Goal: Information Seeking & Learning: Learn about a topic

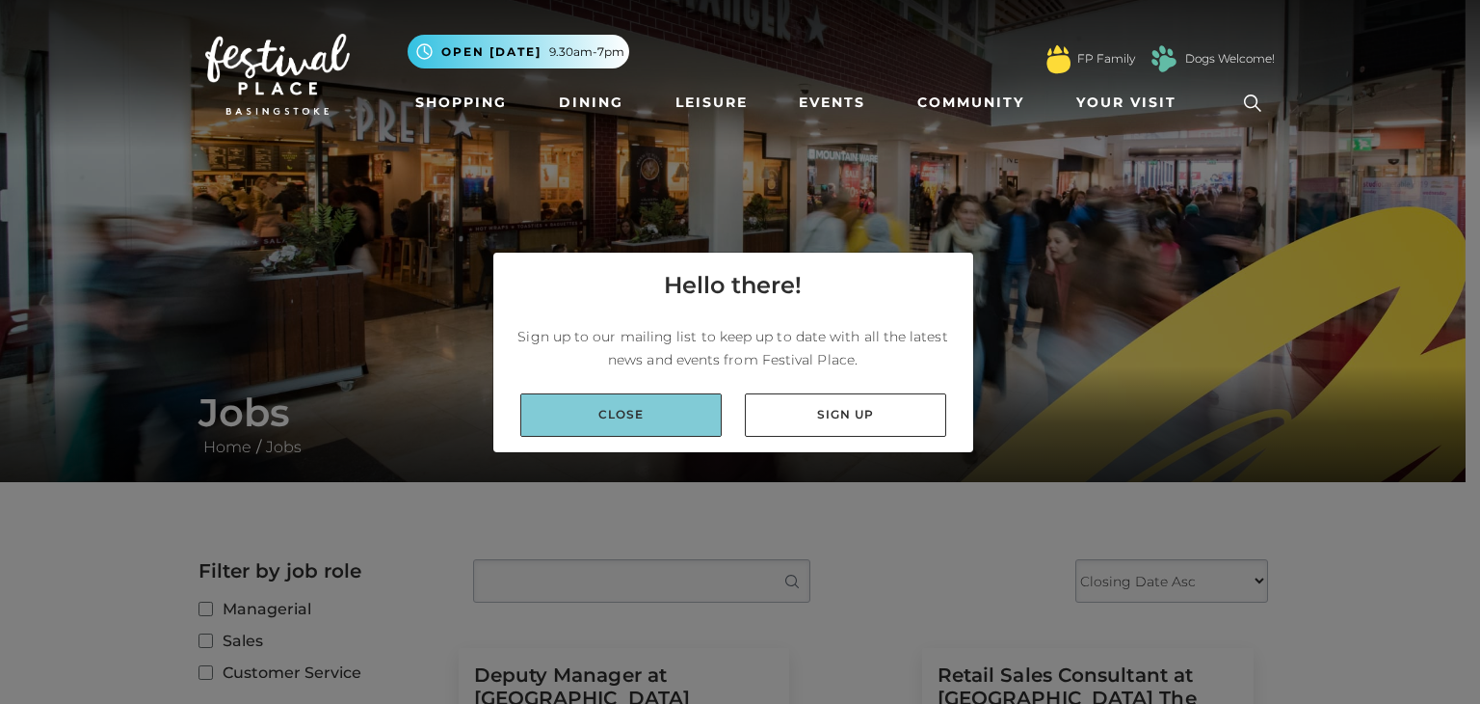
click at [698, 416] on link "Close" at bounding box center [620, 414] width 201 height 43
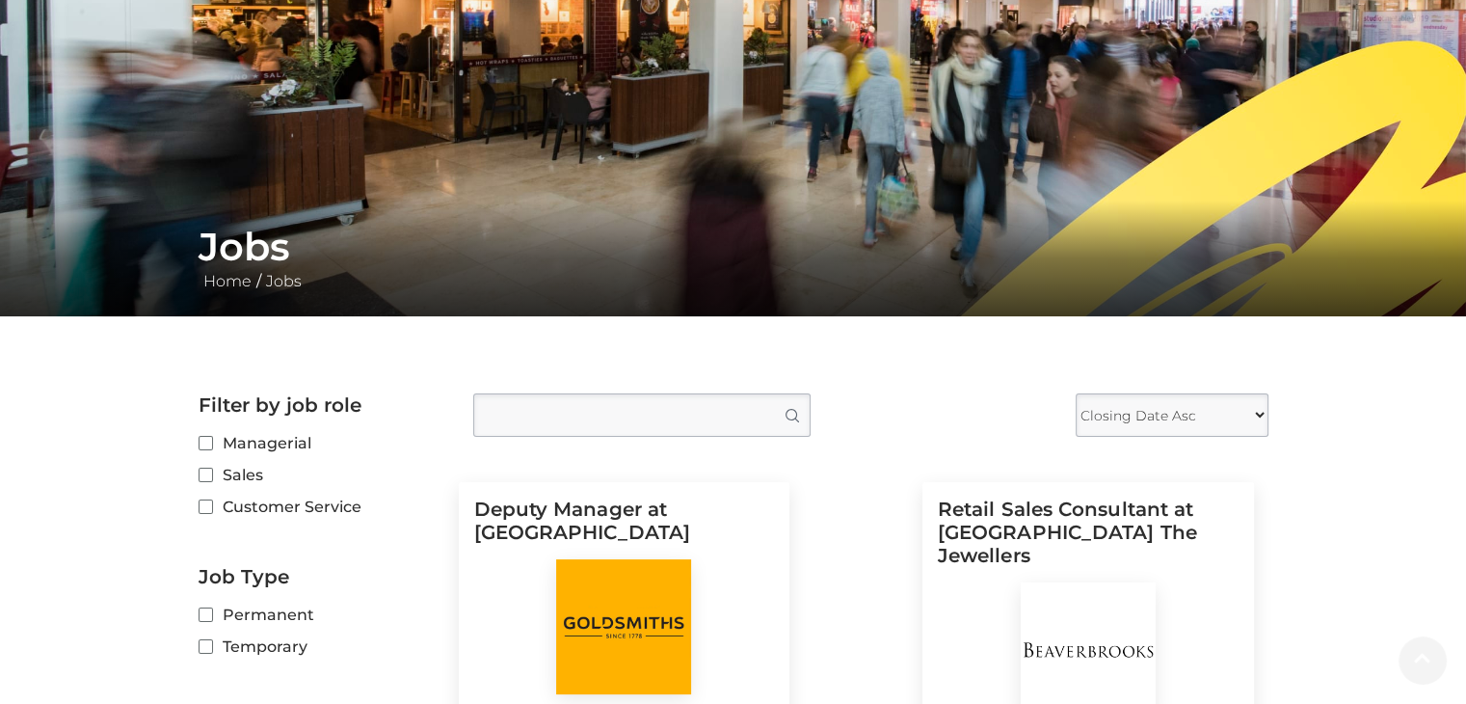
scroll to position [173, 0]
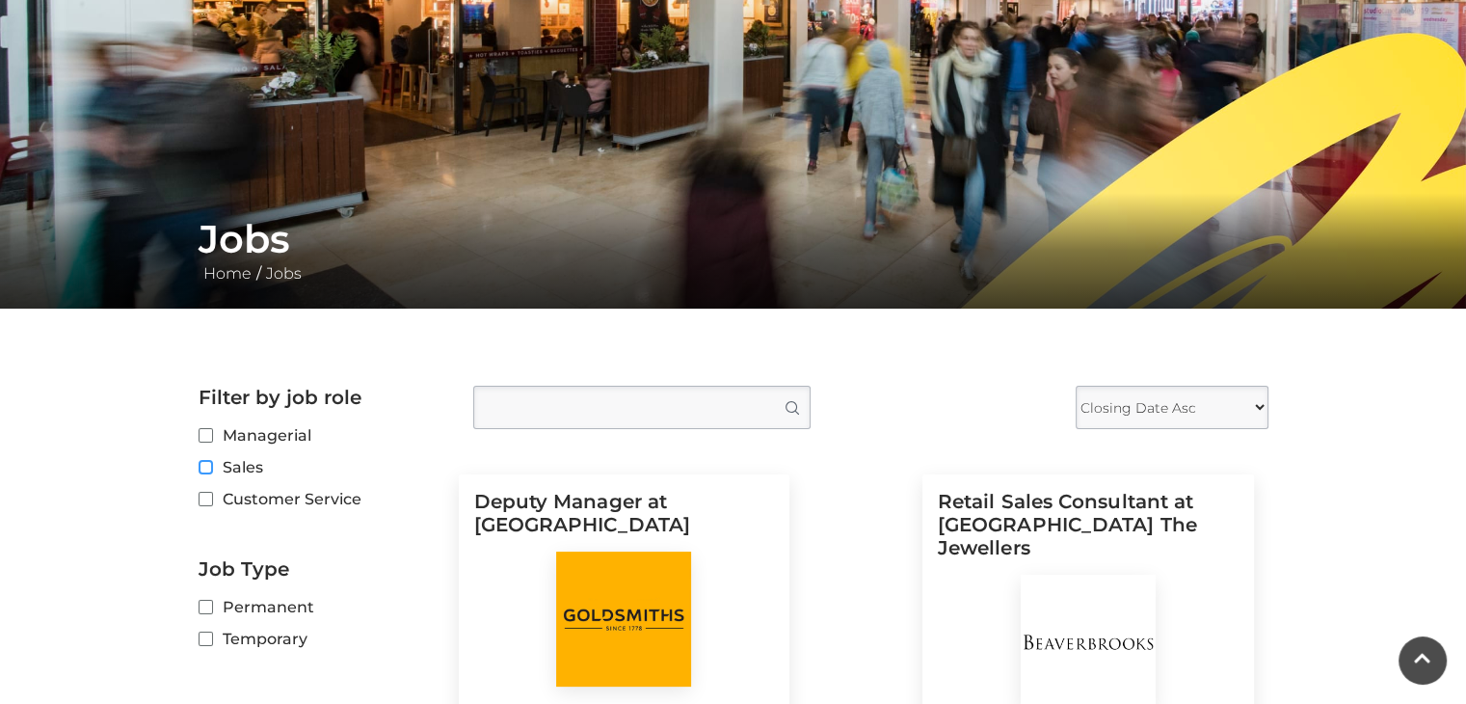
click at [205, 465] on input "Sales" at bounding box center [205, 468] width 13 height 13
checkbox input "true"
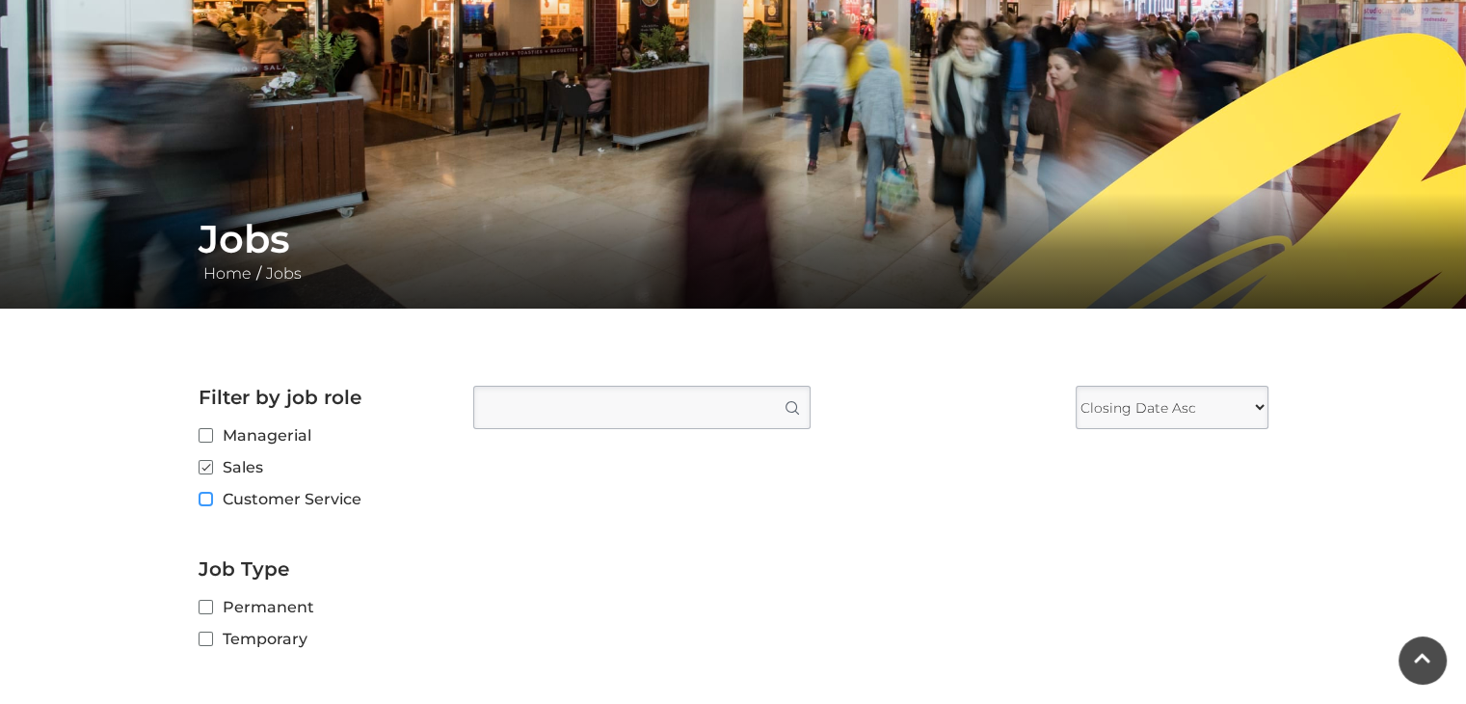
click at [205, 500] on input "Customer Service" at bounding box center [205, 499] width 13 height 13
checkbox input "true"
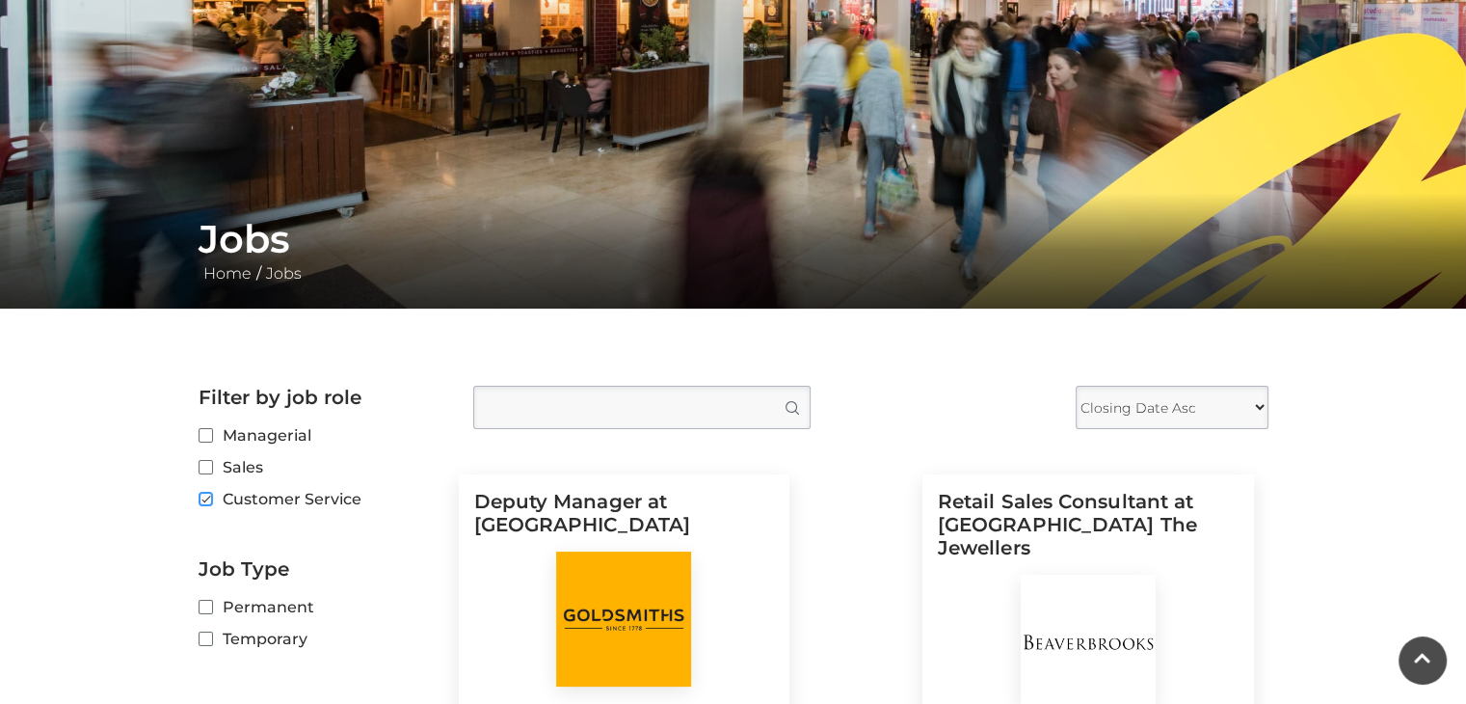
checkbox input "false"
click at [205, 500] on input "Customer Service" at bounding box center [205, 499] width 13 height 13
checkbox input "false"
click at [208, 448] on fieldset "Managerial Sales Customer Service" at bounding box center [322, 470] width 246 height 95
click at [208, 462] on input "Sales" at bounding box center [205, 468] width 13 height 13
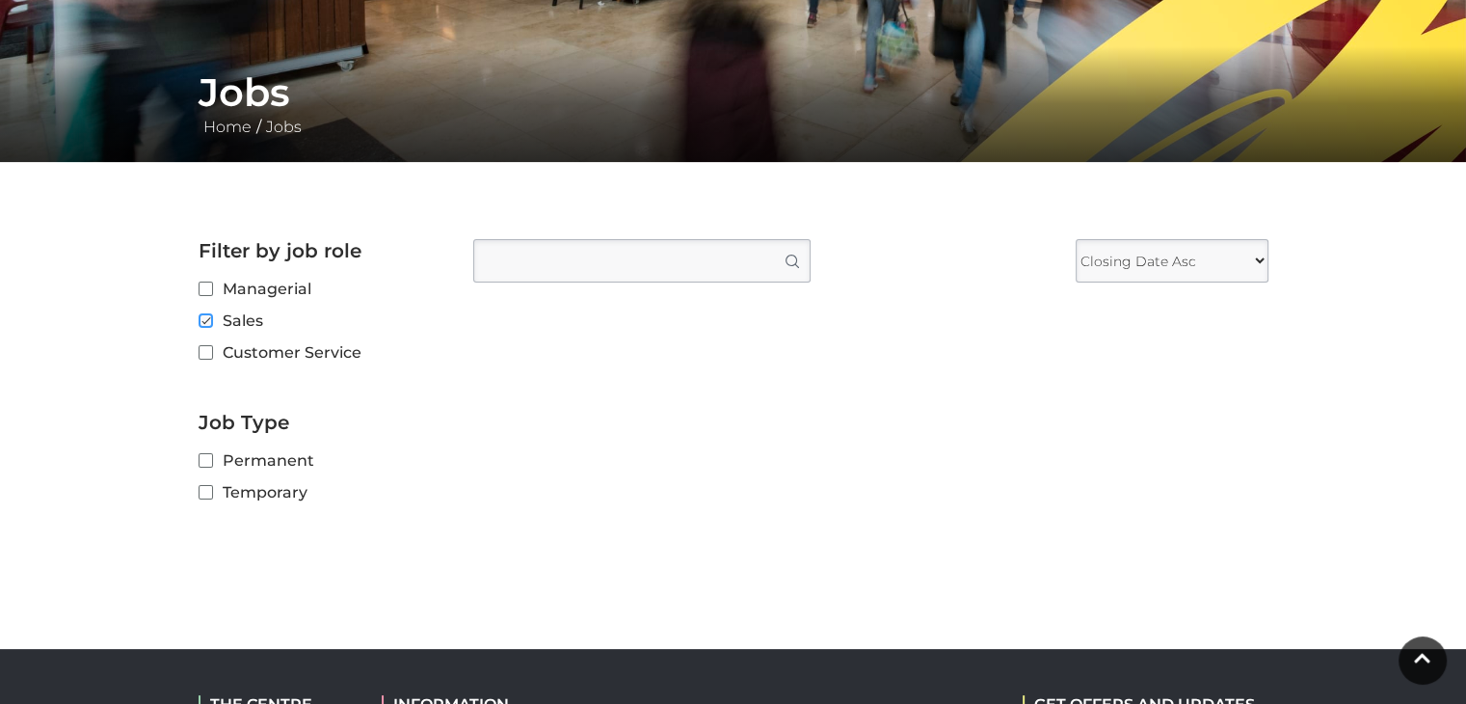
scroll to position [320, 0]
click at [210, 321] on fieldset "Managerial Sales Customer Service" at bounding box center [322, 324] width 246 height 95
click at [204, 319] on input "Sales" at bounding box center [205, 321] width 13 height 13
checkbox input "false"
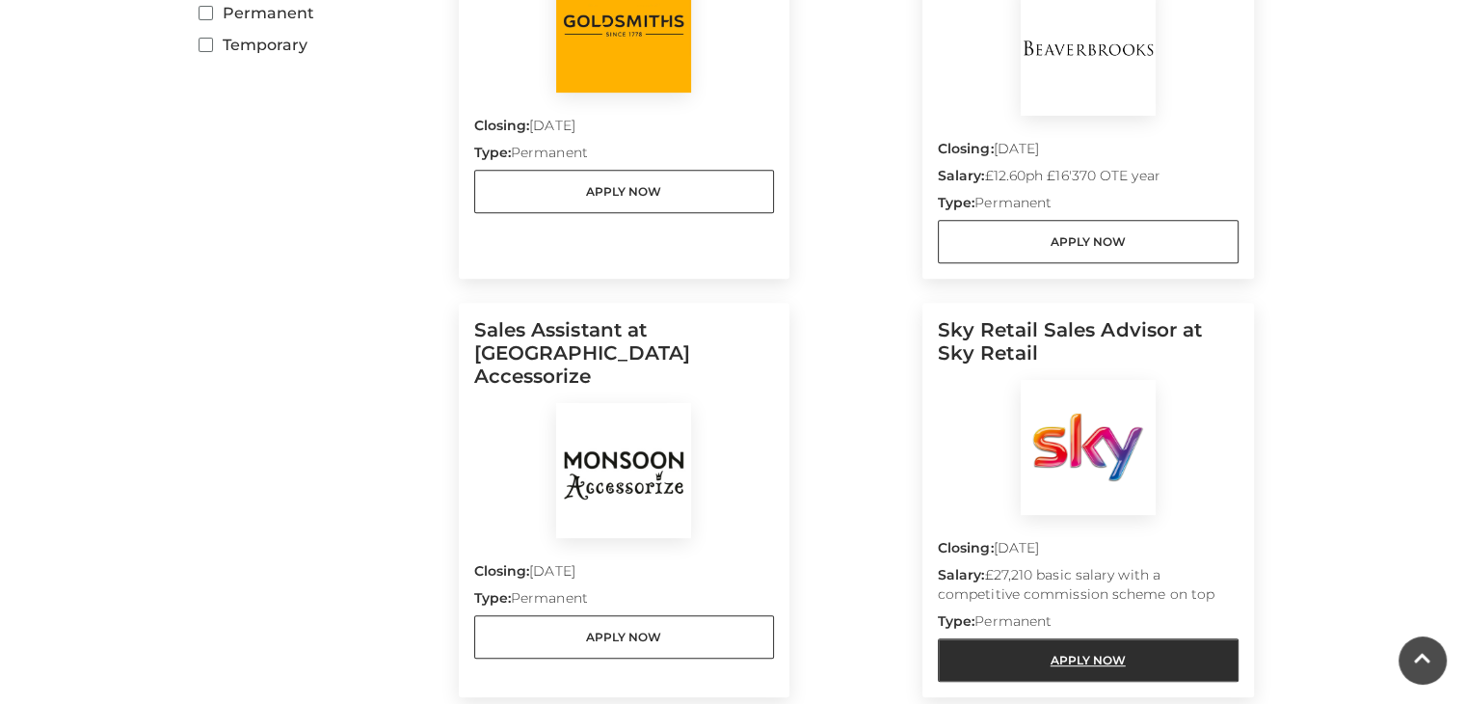
scroll to position [813, 0]
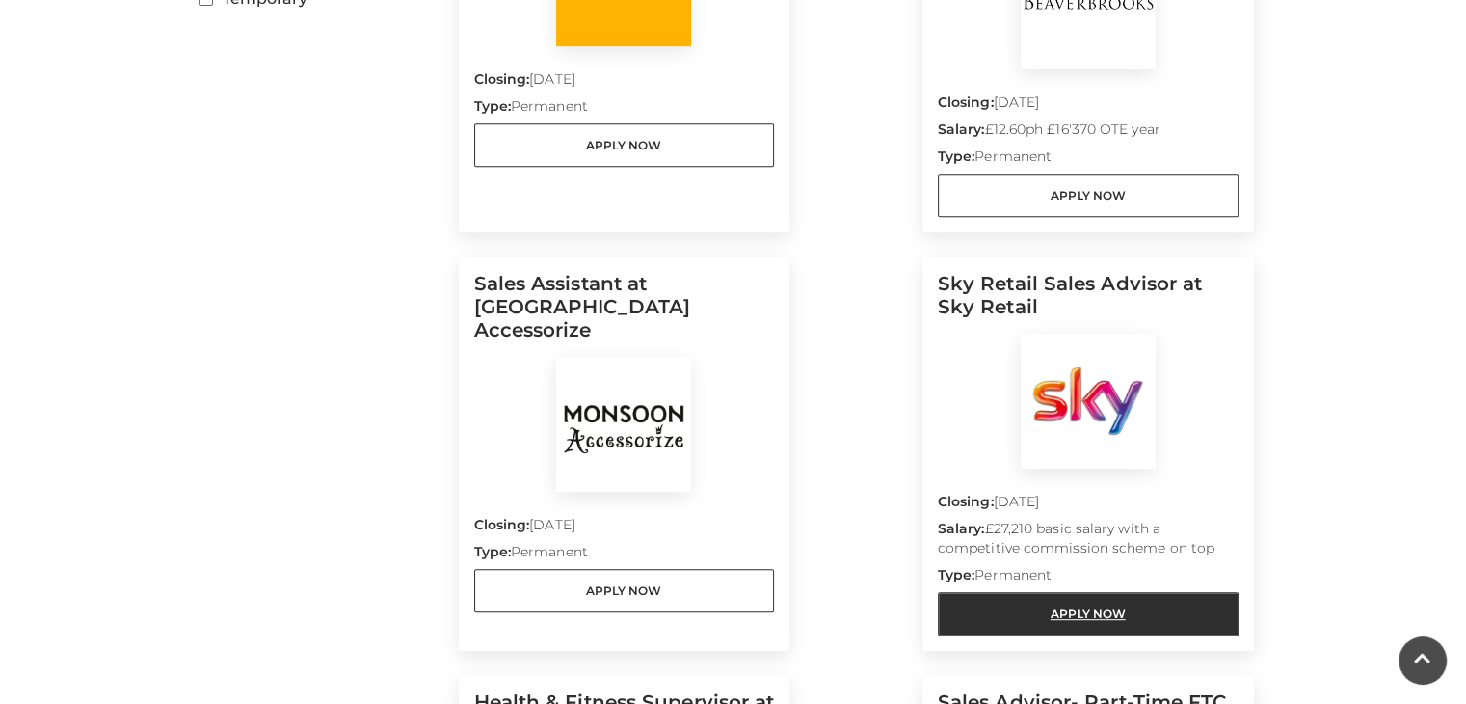
click at [1068, 592] on link "Apply Now" at bounding box center [1088, 613] width 301 height 43
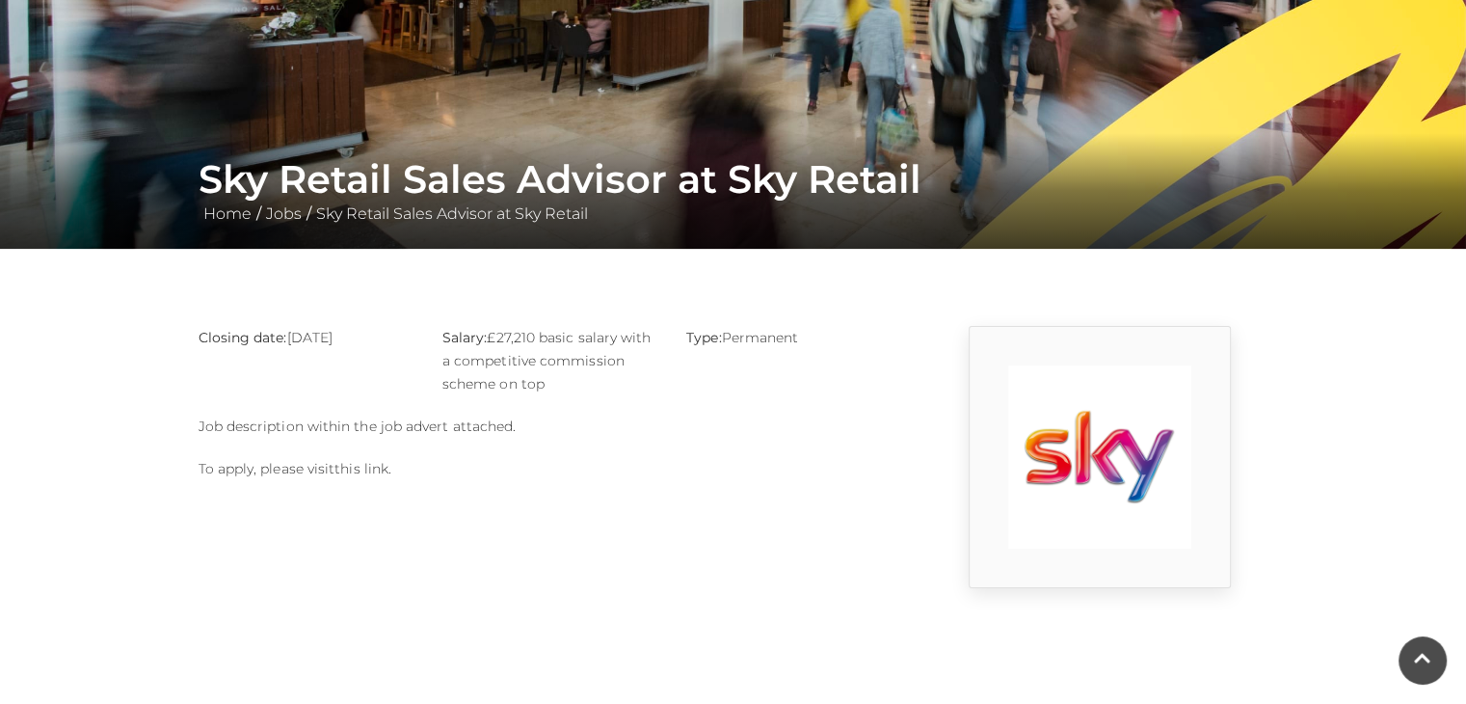
scroll to position [249, 0]
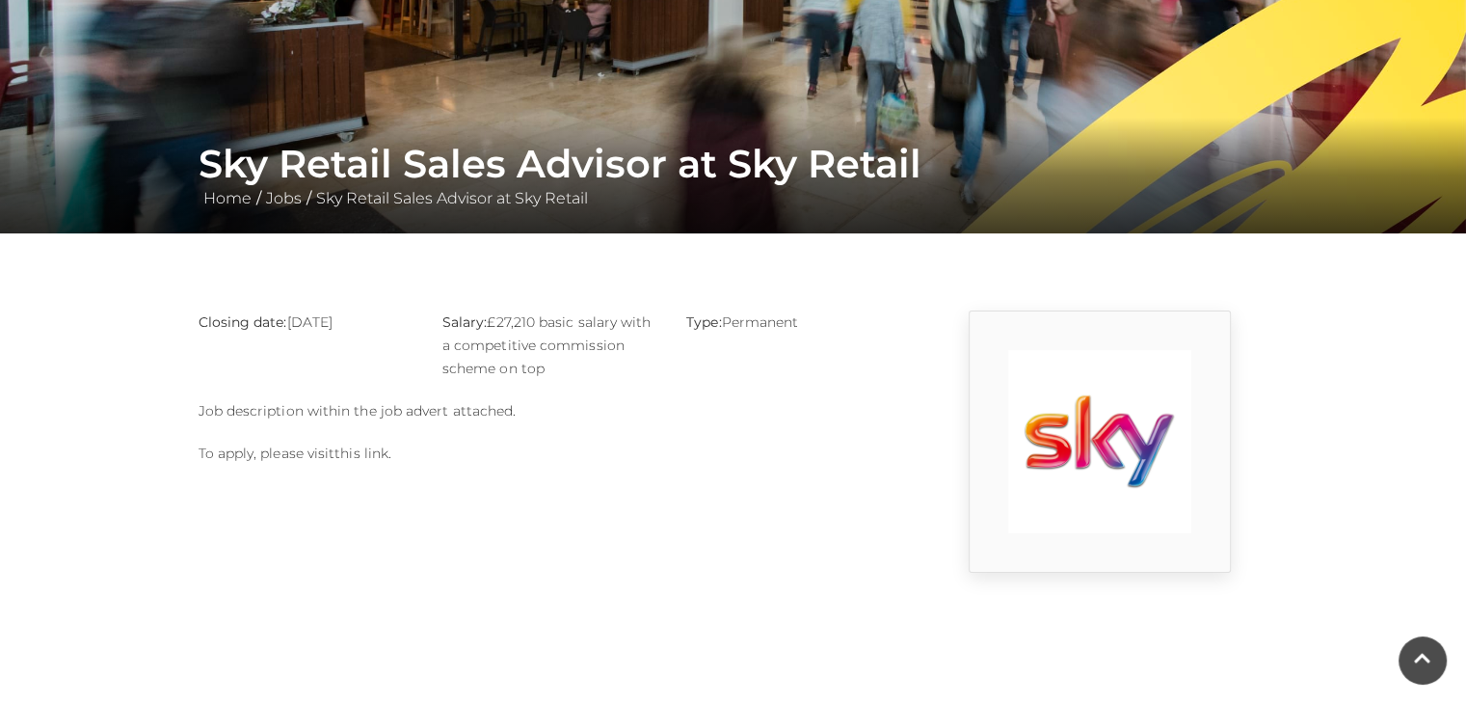
click at [358, 454] on link "this link" at bounding box center [361, 452] width 54 height 17
